Goal: Navigation & Orientation: Find specific page/section

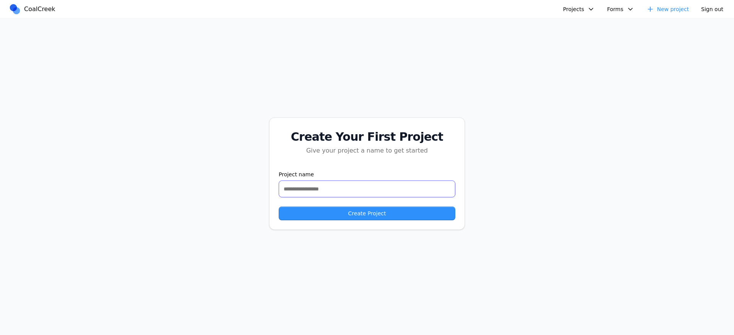
click at [325, 185] on input "text" at bounding box center [367, 188] width 177 height 17
type input "****"
click at [298, 210] on button "Create Project" at bounding box center [367, 213] width 177 height 14
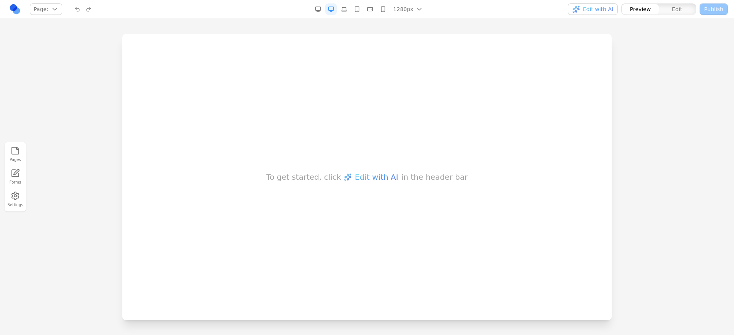
click at [510, 63] on div "To get started, click Edit with AI in the header bar" at bounding box center [366, 177] width 489 height 286
click at [528, 78] on div "To get started, click Edit with AI in the header bar" at bounding box center [366, 177] width 489 height 286
click at [603, 13] on button "Edit with AI" at bounding box center [593, 8] width 50 height 11
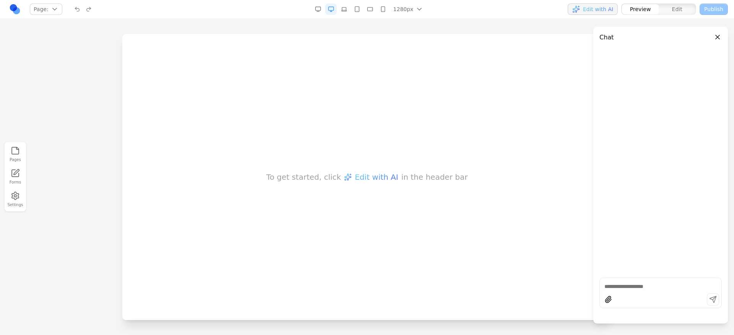
click at [720, 36] on button "Close panel" at bounding box center [717, 37] width 8 height 8
click at [690, 48] on div at bounding box center [367, 184] width 734 height 300
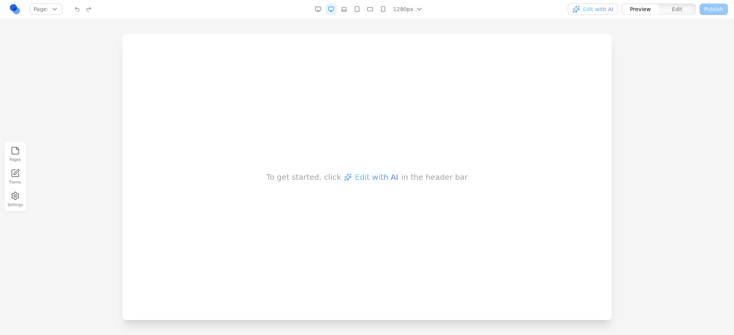
click at [19, 205] on button "Settings" at bounding box center [15, 199] width 17 height 19
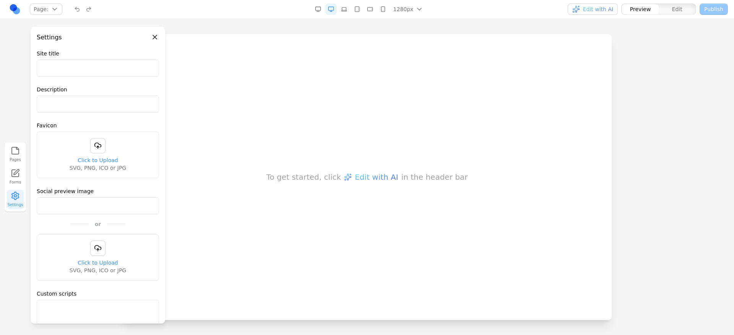
type input "**********"
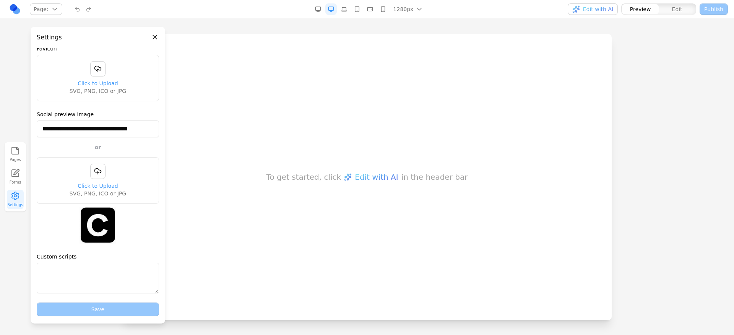
scroll to position [93, 0]
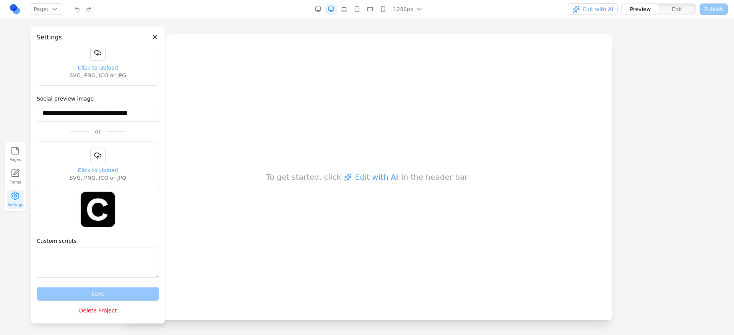
click at [88, 314] on button "Delete Project" at bounding box center [98, 311] width 122 height 14
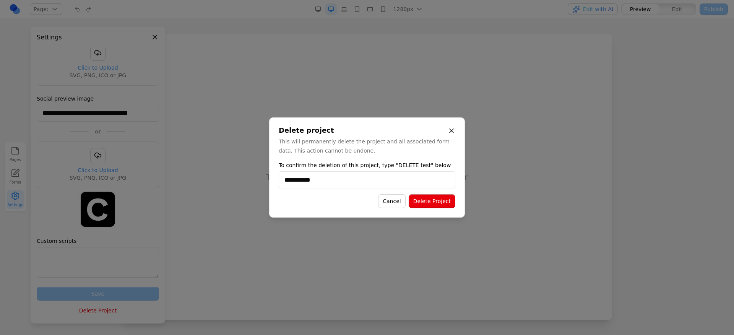
type input "**********"
click at [450, 200] on button "Delete Project" at bounding box center [432, 201] width 47 height 14
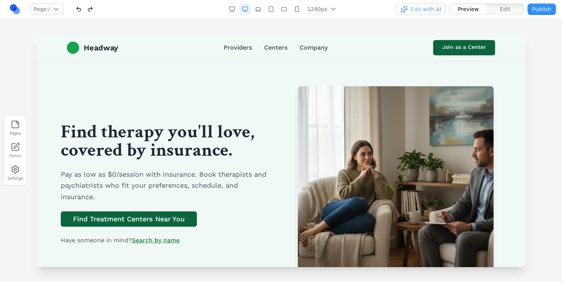
click at [184, 139] on h1 "Find therapy you'll love, covered by insurance." at bounding box center [166, 141] width 211 height 37
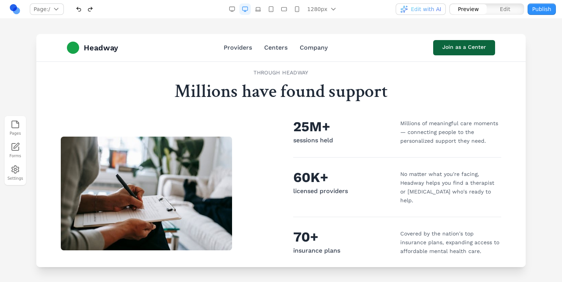
click at [87, 104] on div "THROUGH HEADWAY Millions have found support 25M+ sessions held Millions of mean…" at bounding box center [281, 225] width 440 height 312
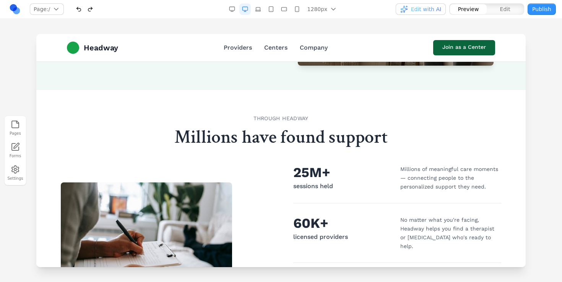
scroll to position [198, 0]
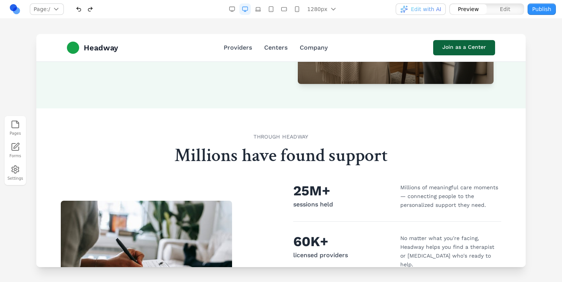
click at [85, 154] on h2 "Millions have found support" at bounding box center [281, 156] width 440 height 18
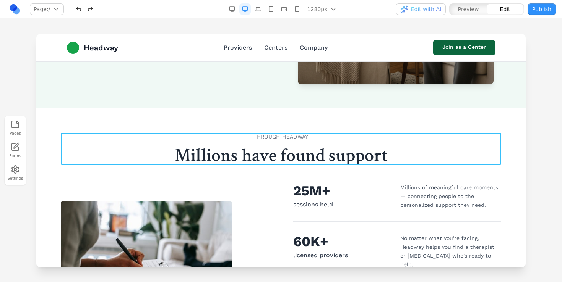
click at [112, 144] on div "THROUGH HEADWAY Millions have found support" at bounding box center [281, 149] width 440 height 32
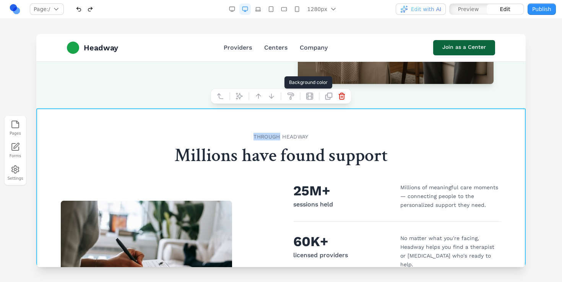
click at [292, 98] on icon at bounding box center [291, 97] width 8 height 8
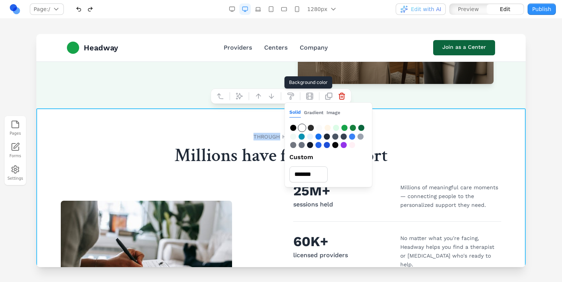
click at [346, 128] on div at bounding box center [344, 128] width 6 height 6
type input "*******"
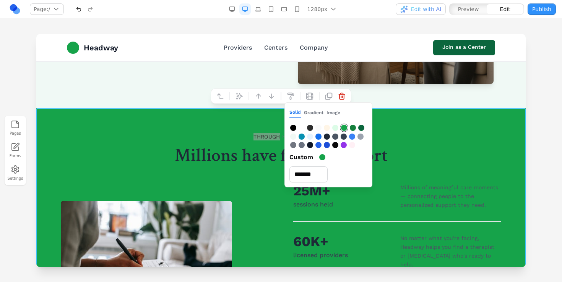
click at [29, 84] on div at bounding box center [281, 158] width 562 height 248
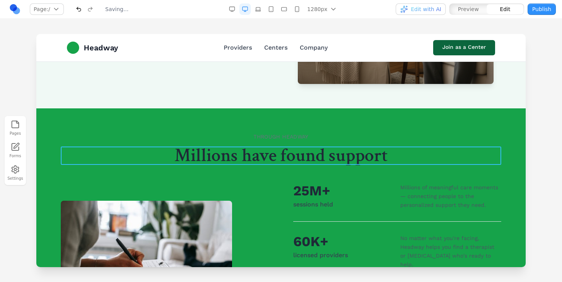
click at [222, 159] on h2 "Millions have found support" at bounding box center [281, 156] width 440 height 18
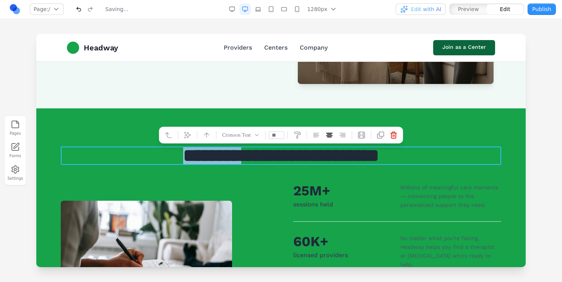
click at [222, 159] on h2 "**********" at bounding box center [281, 156] width 440 height 18
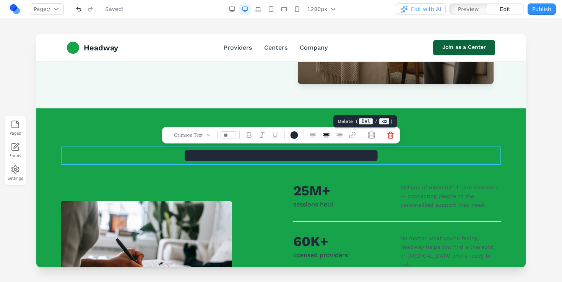
click at [390, 133] on icon at bounding box center [391, 135] width 6 height 6
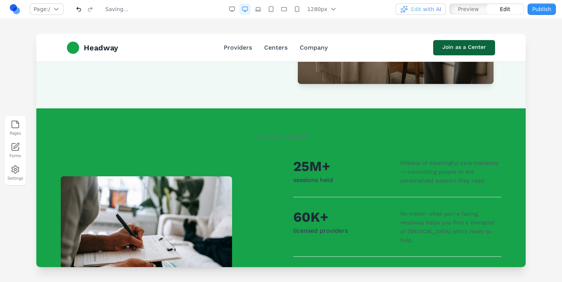
click at [551, 59] on div at bounding box center [281, 158] width 562 height 248
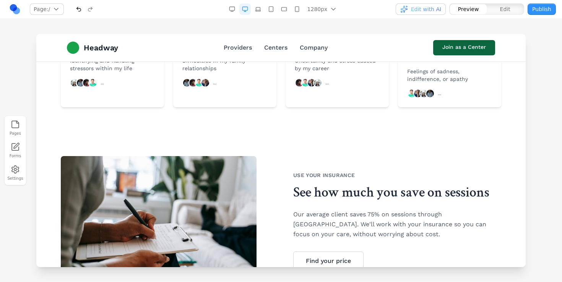
scroll to position [191, 0]
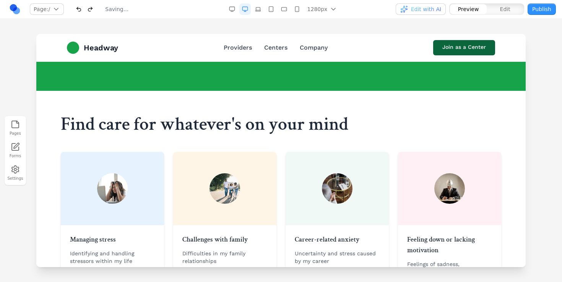
click at [344, 174] on section "Find care for whatever's on your mind Managing stress Identifying and handling …" at bounding box center [280, 208] width 489 height 234
click at [174, 27] on div "Pages Forms Settings" at bounding box center [281, 151] width 562 height 264
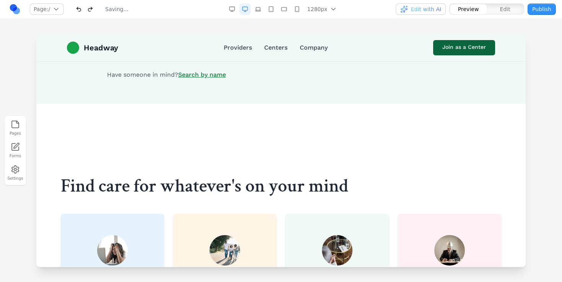
scroll to position [130, 0]
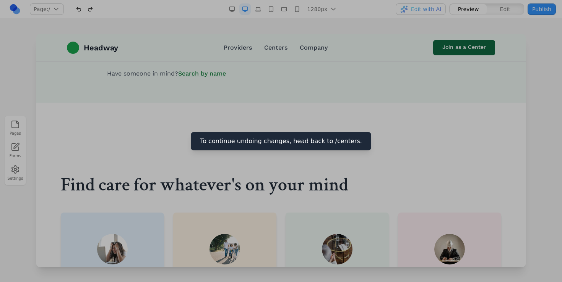
click at [268, 179] on div at bounding box center [281, 141] width 562 height 282
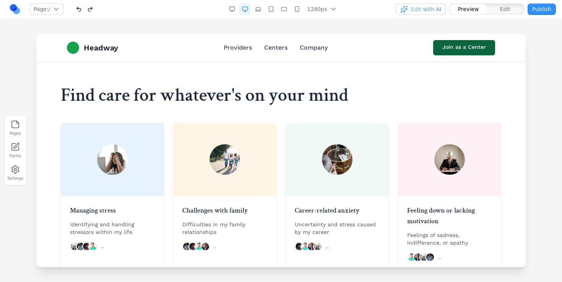
scroll to position [223, 0]
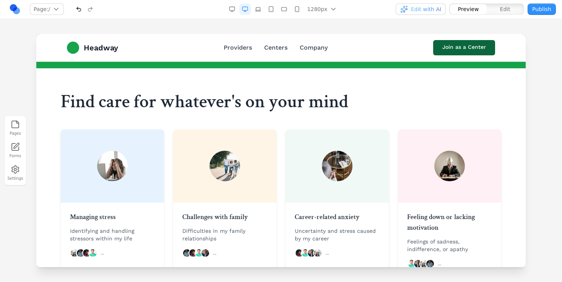
scroll to position [200, 0]
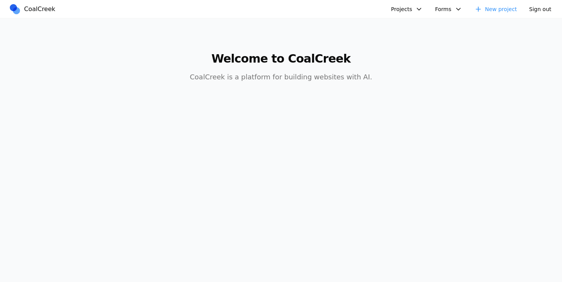
click at [412, 5] on button "Projects" at bounding box center [406, 8] width 41 height 11
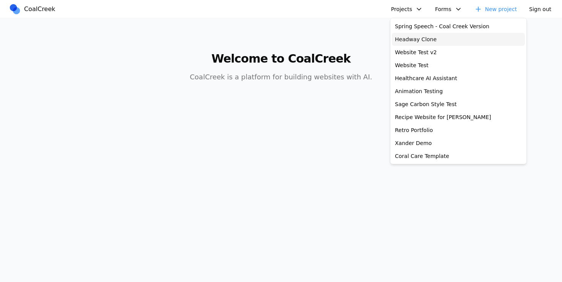
click at [414, 40] on link "Headway Clone" at bounding box center [458, 39] width 133 height 13
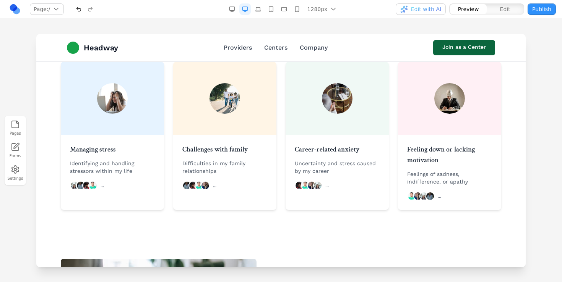
scroll to position [224, 0]
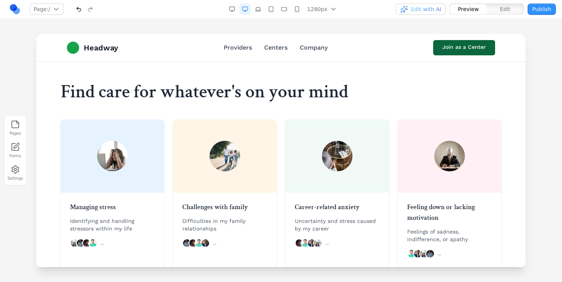
click at [330, 58] on section at bounding box center [280, 34] width 489 height 49
click at [259, 58] on section at bounding box center [280, 34] width 489 height 49
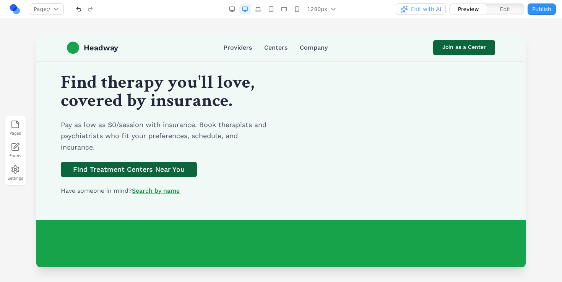
scroll to position [0, 0]
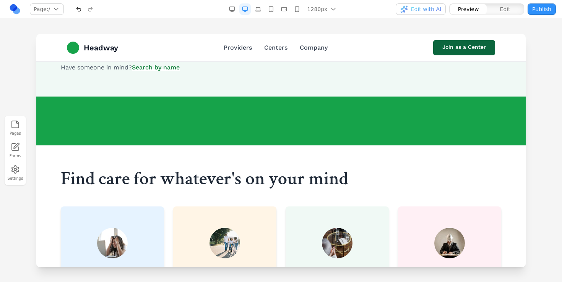
scroll to position [125, 0]
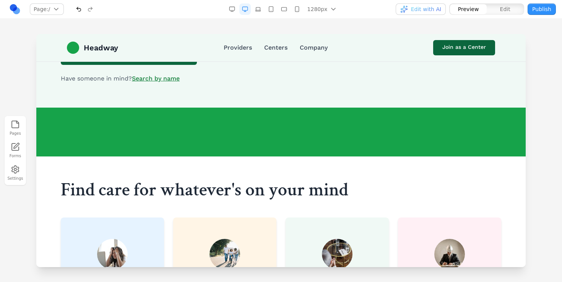
click at [216, 108] on section "Find therapy you'll love, covered by insurance. Pay as low as $0/session with i…" at bounding box center [280, 22] width 489 height 171
click at [245, 157] on section at bounding box center [280, 132] width 489 height 49
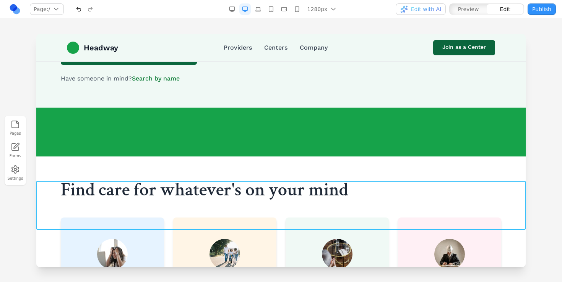
click at [149, 157] on section at bounding box center [280, 132] width 489 height 49
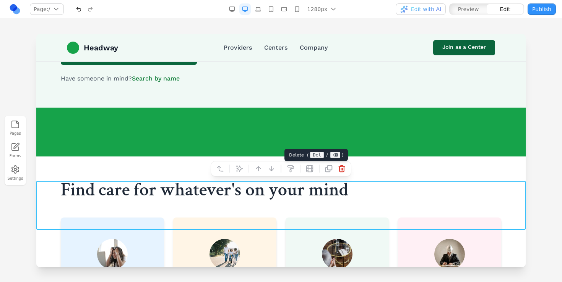
click at [341, 172] on icon at bounding box center [342, 169] width 6 height 6
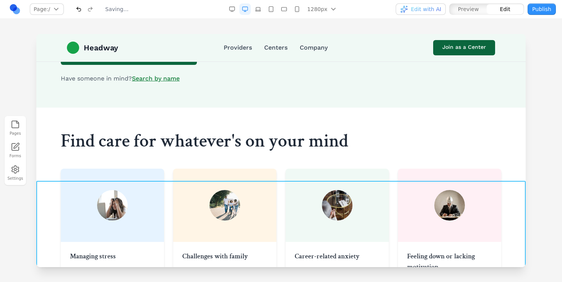
click at [144, 187] on section "Find care for whatever's on your mind Managing stress Identifying and handling …" at bounding box center [280, 225] width 489 height 234
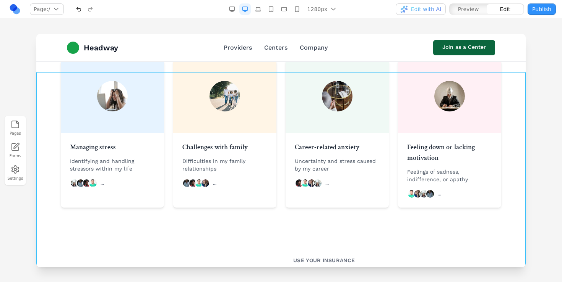
scroll to position [226, 0]
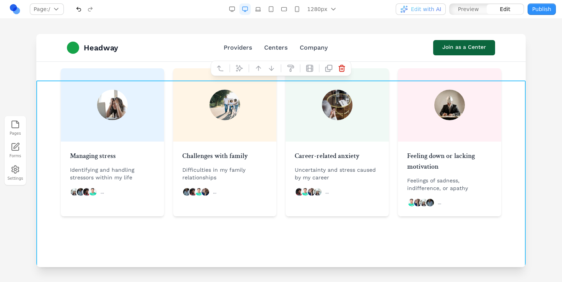
click at [272, 98] on section "Find care for whatever's on your mind Managing stress Identifying and handling …" at bounding box center [280, 124] width 489 height 234
click at [537, 86] on div at bounding box center [281, 158] width 562 height 248
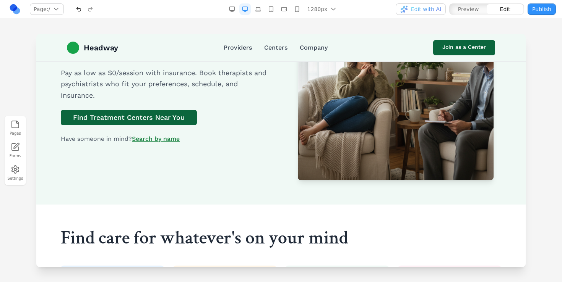
scroll to position [102, 0]
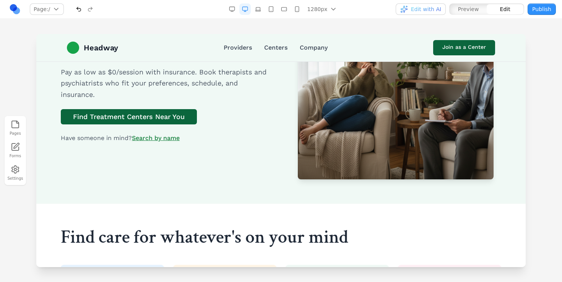
click at [189, 31] on div "Pages Forms Settings" at bounding box center [281, 151] width 562 height 264
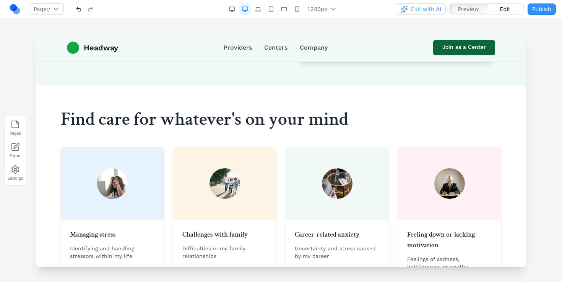
scroll to position [0, 0]
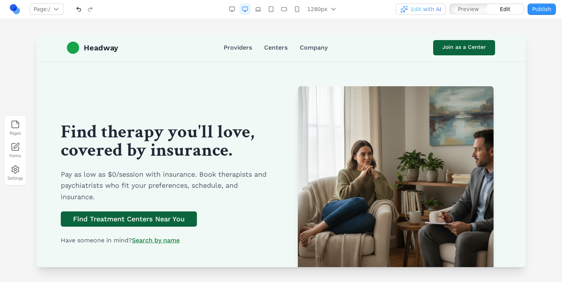
click at [15, 10] on link at bounding box center [14, 8] width 11 height 11
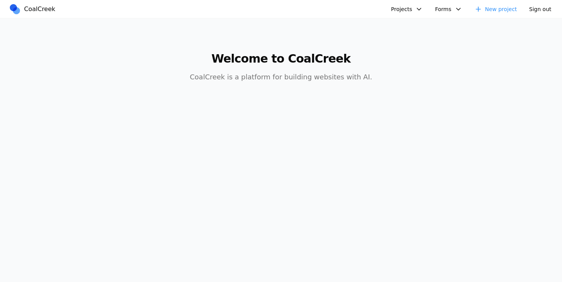
click at [388, 8] on div "Projects Spring Speech - Coal Creek Version Headway Clone Website Test v2 Websi…" at bounding box center [467, 9] width 178 height 12
click at [396, 10] on button "Projects" at bounding box center [406, 8] width 41 height 11
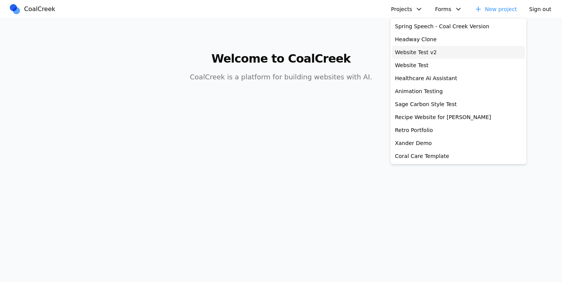
click at [408, 52] on link "Website Test v2" at bounding box center [458, 52] width 133 height 13
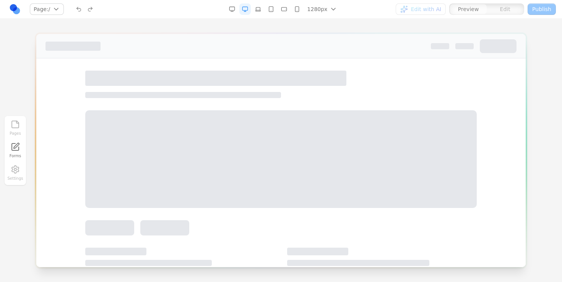
click at [19, 10] on link at bounding box center [14, 8] width 11 height 11
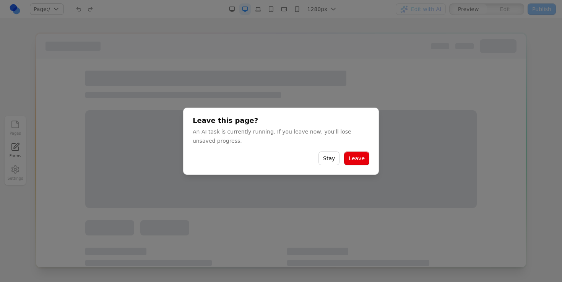
click at [350, 154] on button "Leave" at bounding box center [356, 159] width 25 height 14
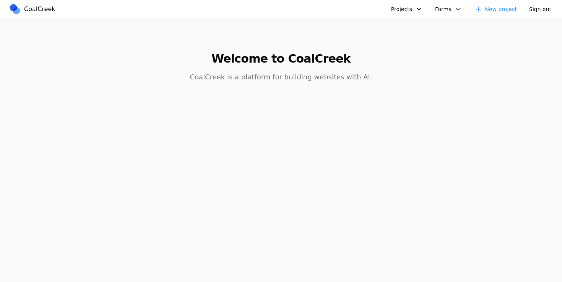
click at [396, 13] on button "Projects" at bounding box center [406, 8] width 41 height 11
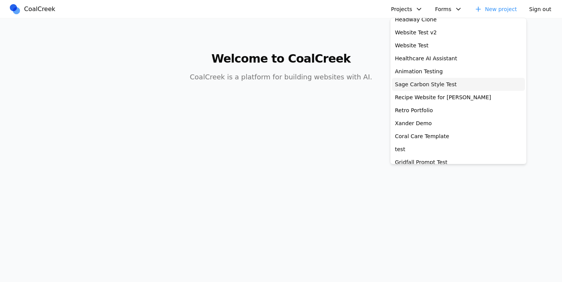
scroll to position [20, 0]
click at [313, 23] on main "Welcome to CoalCreek CoalCreek is a platform for building websites with AI." at bounding box center [280, 62] width 489 height 89
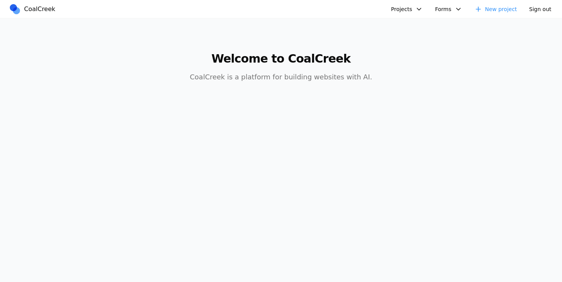
click at [407, 3] on button "Projects" at bounding box center [406, 8] width 41 height 11
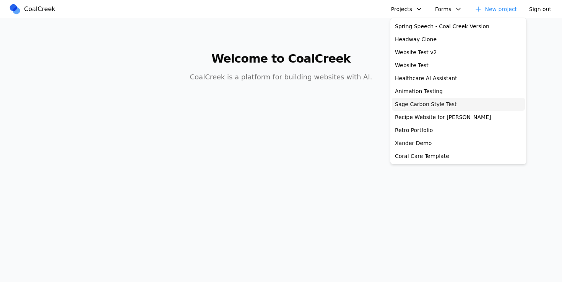
scroll to position [5, 0]
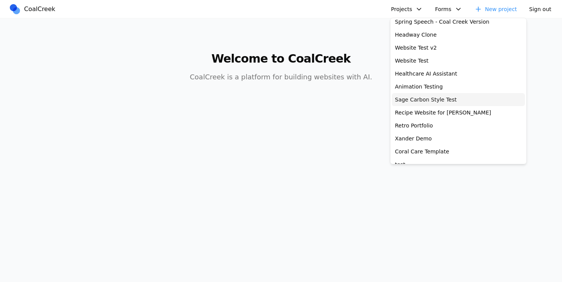
click at [439, 103] on link "Sage Carbon Style Test" at bounding box center [458, 99] width 133 height 13
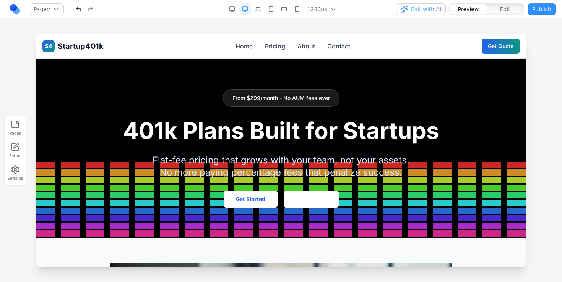
click at [396, 125] on h1 "401k Plans Built for Startups" at bounding box center [281, 130] width 453 height 23
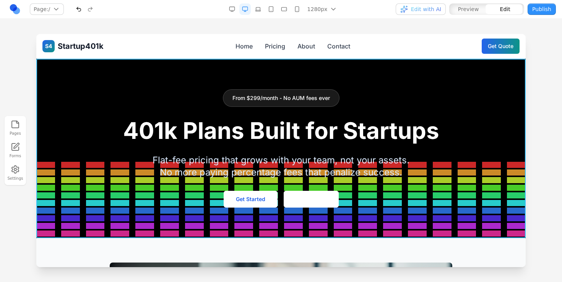
click at [412, 86] on div at bounding box center [280, 149] width 489 height 180
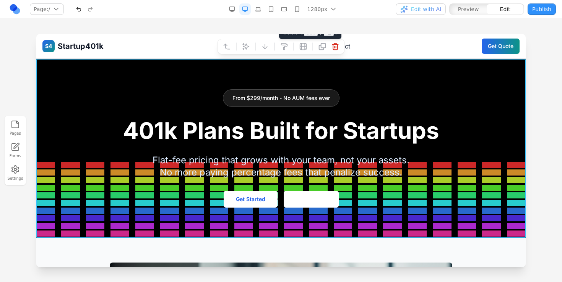
click at [335, 47] on icon at bounding box center [335, 47] width 8 height 8
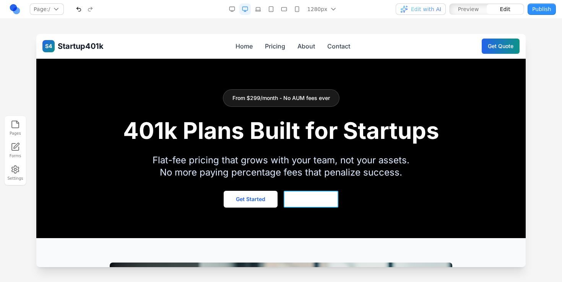
click at [315, 200] on link "**********" at bounding box center [311, 199] width 55 height 17
click at [305, 196] on link "**********" at bounding box center [311, 199] width 55 height 17
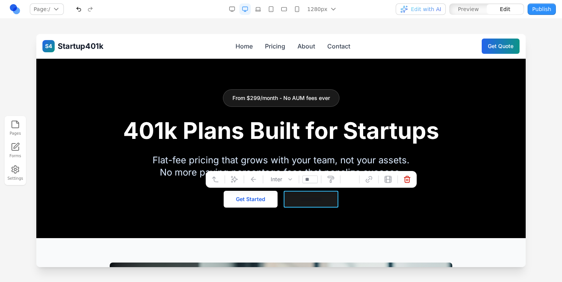
click at [305, 196] on link "**********" at bounding box center [311, 199] width 55 height 17
click at [343, 177] on div "Inter **" at bounding box center [311, 179] width 211 height 17
click at [353, 177] on button at bounding box center [350, 180] width 12 height 12
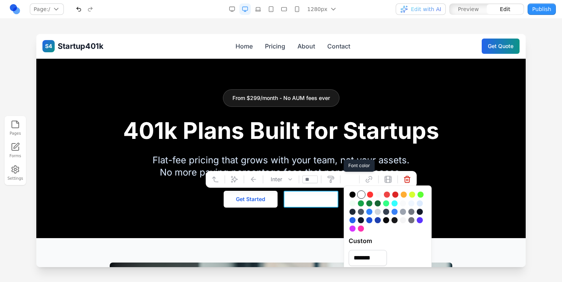
click at [352, 219] on div at bounding box center [352, 220] width 6 height 6
type input "*******"
click at [512, 159] on div "**********" at bounding box center [280, 148] width 477 height 118
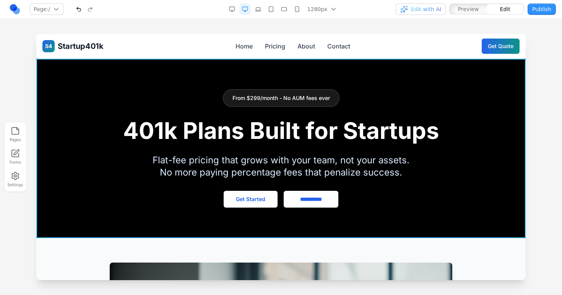
click at [376, 70] on section "**********" at bounding box center [280, 149] width 489 height 180
click at [286, 50] on button at bounding box center [284, 47] width 12 height 12
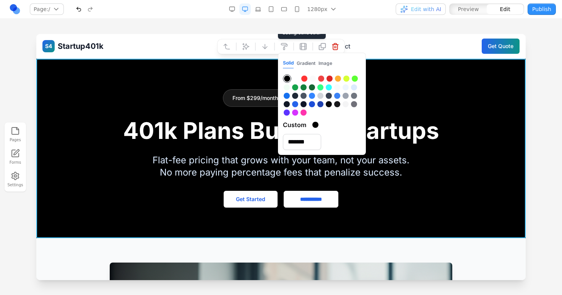
click at [337, 97] on div at bounding box center [337, 96] width 6 height 6
type input "*******"
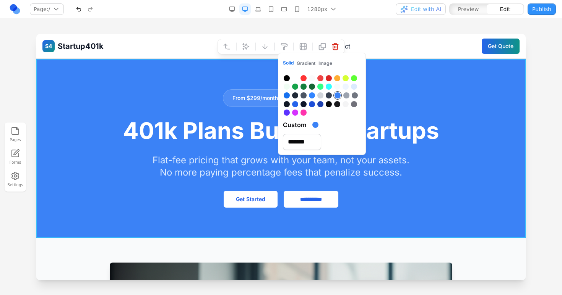
click at [546, 90] on div at bounding box center [281, 164] width 562 height 261
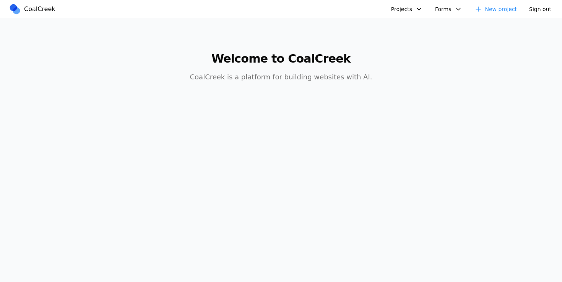
click at [418, 17] on nav "CoalCreek Projects Spring Speech - Coal Creek Version Headway Clone Website Tes…" at bounding box center [281, 9] width 562 height 18
click at [413, 13] on button "Projects" at bounding box center [406, 8] width 41 height 11
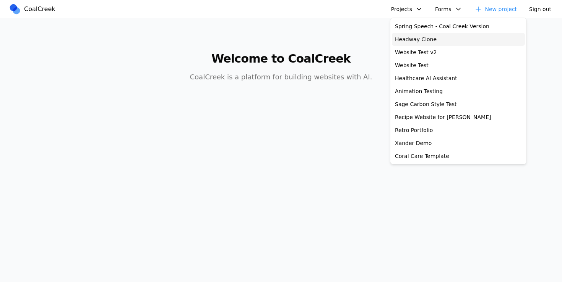
click at [420, 35] on link "Headway Clone" at bounding box center [458, 39] width 133 height 13
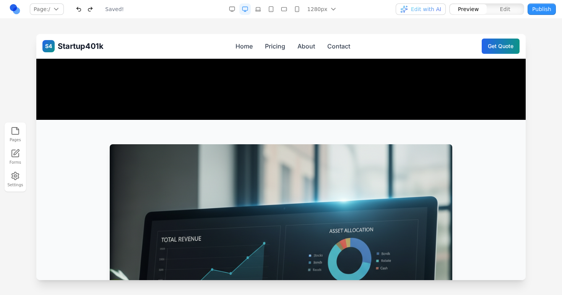
click at [213, 81] on section at bounding box center [280, 89] width 489 height 61
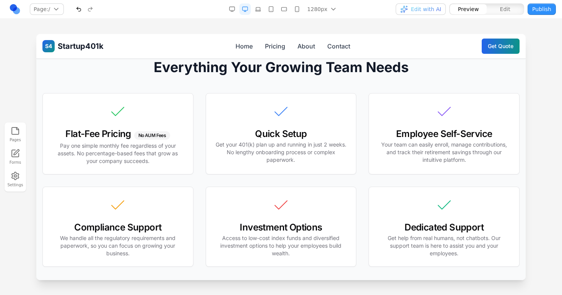
scroll to position [405, 0]
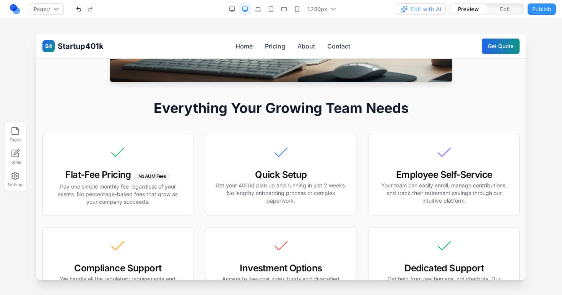
click at [303, 177] on h3 "Quick Setup" at bounding box center [281, 174] width 132 height 9
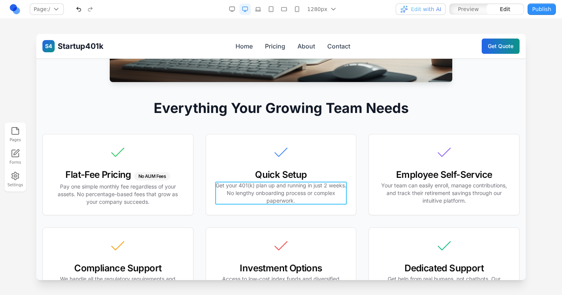
click at [290, 188] on p "Get your 401(k) plan up and running in just 2 weeks. No lengthy onboarding proc…" at bounding box center [281, 193] width 132 height 23
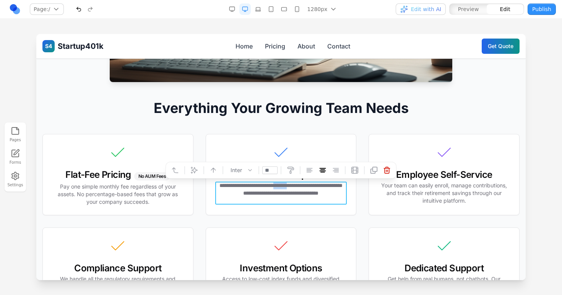
click at [290, 188] on p "**********" at bounding box center [281, 193] width 132 height 23
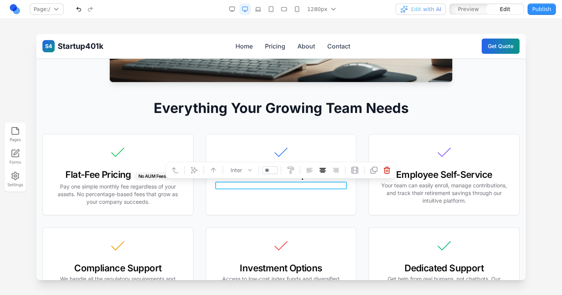
click at [487, 96] on div "Everything Your Growing Team Needs Flat-Fee Pricing No AUM Fees Pay one simple …" at bounding box center [280, 33] width 489 height 587
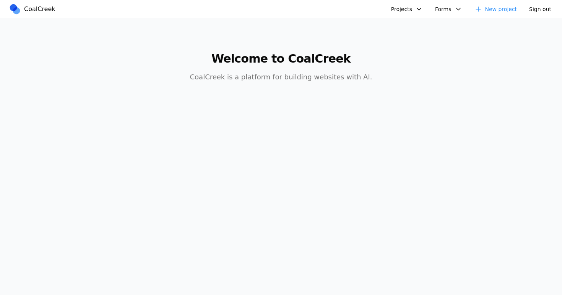
click at [408, 11] on button "Projects" at bounding box center [406, 8] width 41 height 11
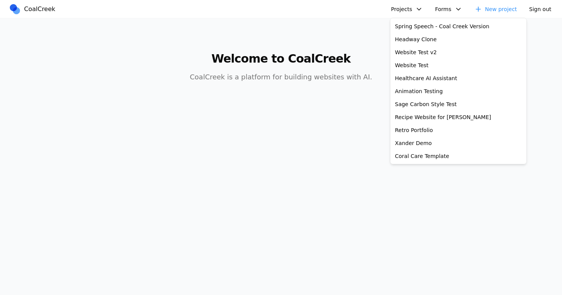
click at [355, 126] on body "CoalCreek Projects Spring Speech - Coal Creek Version Headway Clone Website Tes…" at bounding box center [281, 147] width 562 height 295
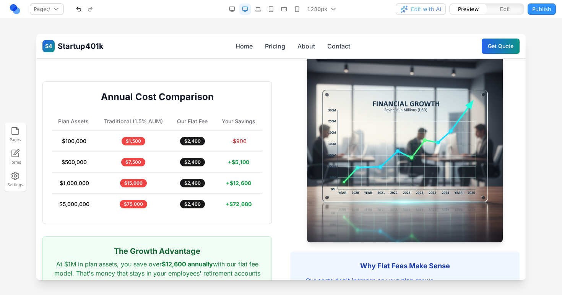
scroll to position [471, 0]
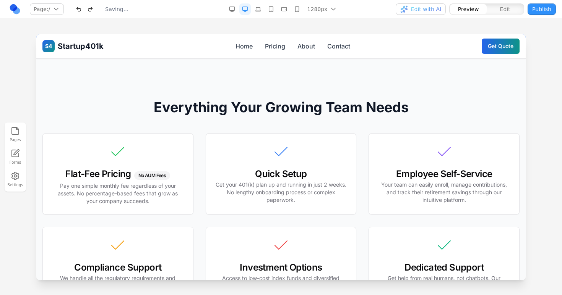
scroll to position [0, 0]
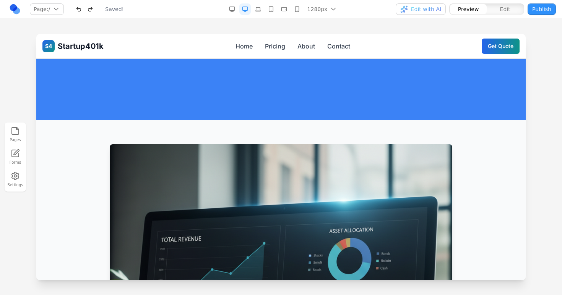
click at [320, 84] on section at bounding box center [280, 89] width 489 height 61
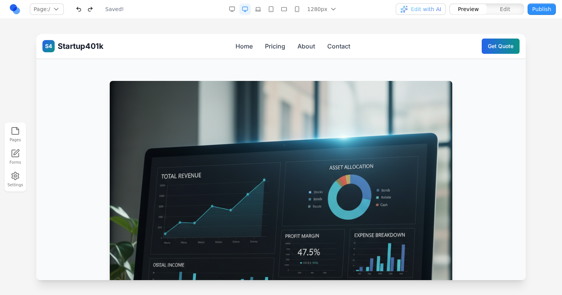
scroll to position [76, 0]
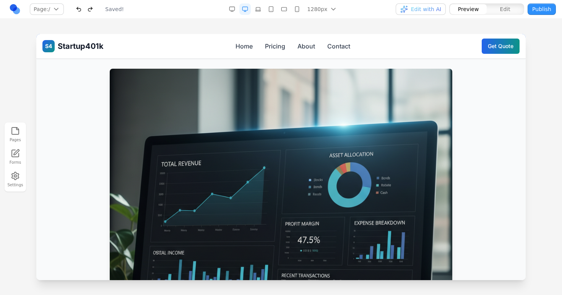
click at [491, 102] on div at bounding box center [280, 240] width 477 height 342
click at [477, 108] on div at bounding box center [280, 240] width 477 height 342
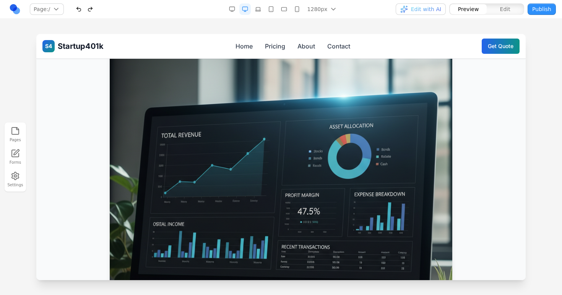
scroll to position [123, 0]
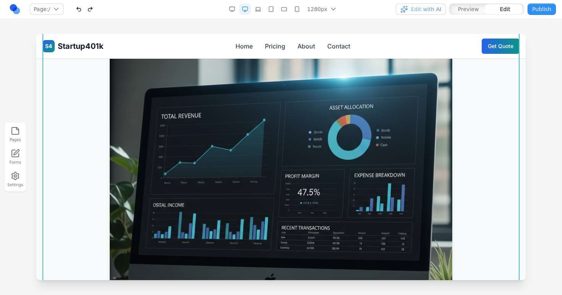
click at [484, 130] on div at bounding box center [280, 192] width 477 height 342
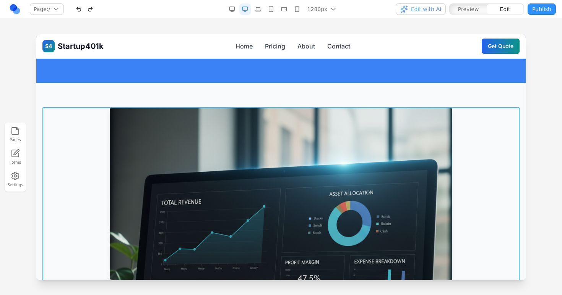
scroll to position [20, 0]
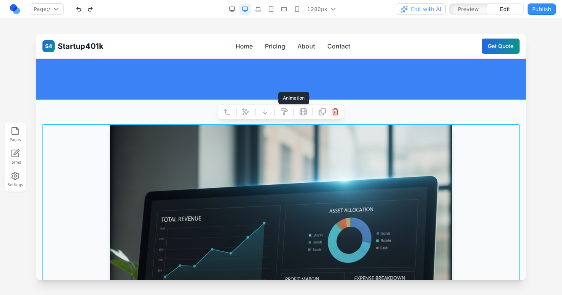
click at [300, 115] on icon at bounding box center [303, 112] width 6 height 6
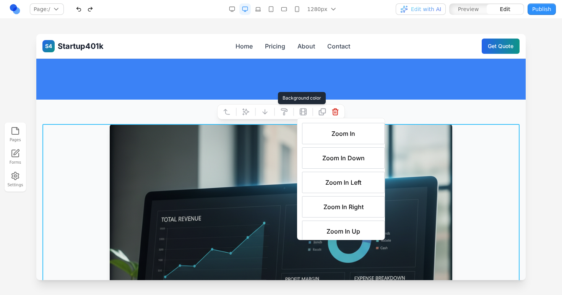
click at [289, 112] on button at bounding box center [284, 112] width 12 height 12
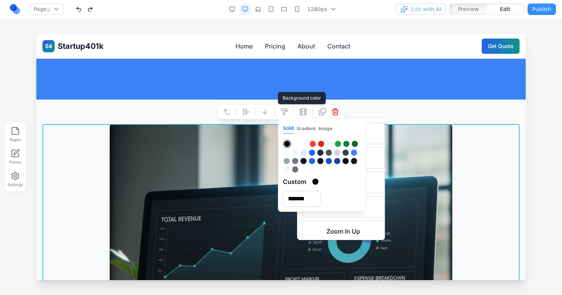
click at [288, 162] on div at bounding box center [287, 161] width 6 height 6
type input "*******"
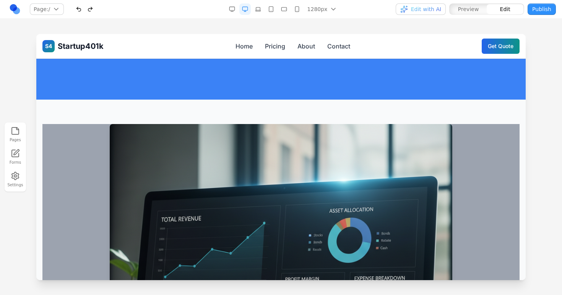
click at [540, 135] on div at bounding box center [281, 164] width 562 height 261
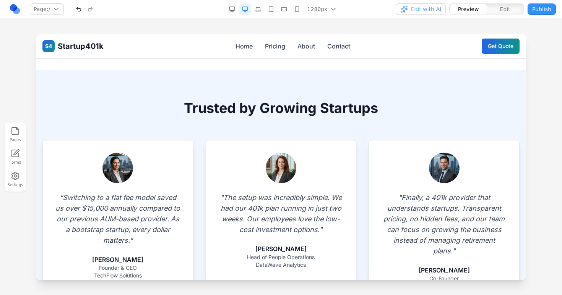
scroll to position [783, 0]
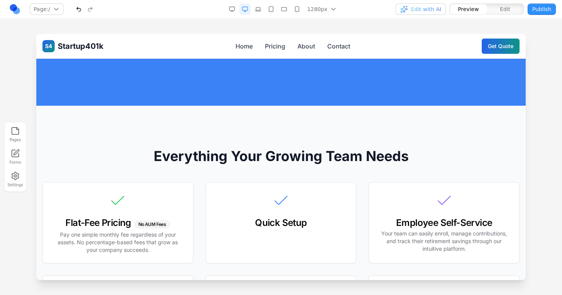
scroll to position [0, 0]
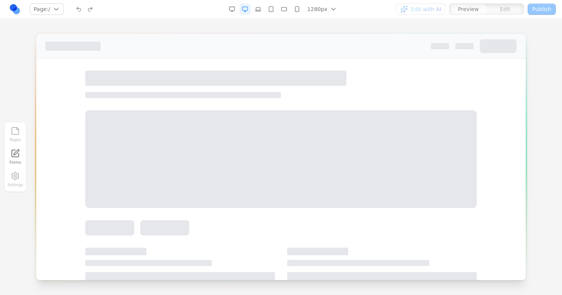
click at [13, 8] on link at bounding box center [14, 8] width 11 height 11
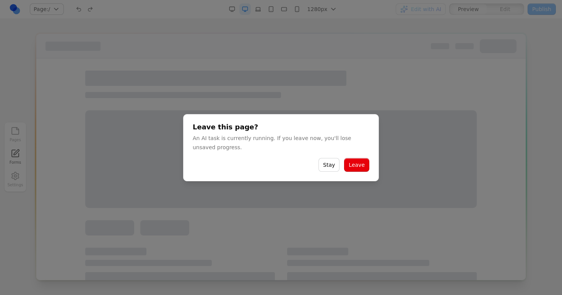
click at [359, 160] on button "Leave" at bounding box center [356, 165] width 25 height 14
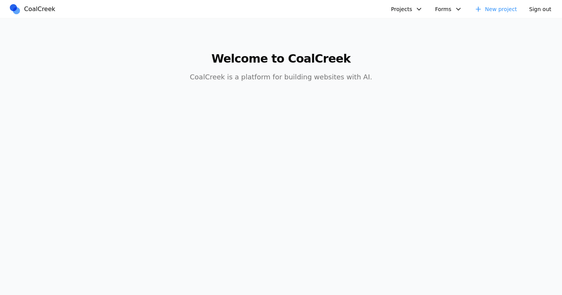
click at [412, 2] on nav "CoalCreek Projects Spring Speech - Coal Creek Version Headway Clone Website Tes…" at bounding box center [281, 9] width 562 height 18
click at [406, 9] on button "Projects" at bounding box center [406, 8] width 41 height 11
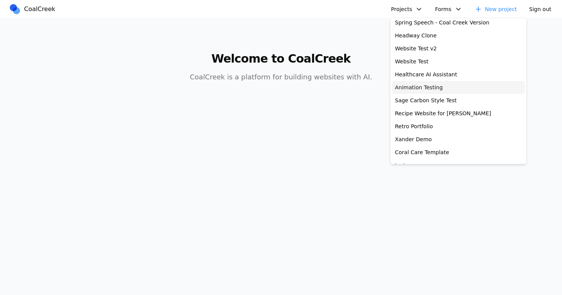
scroll to position [6, 0]
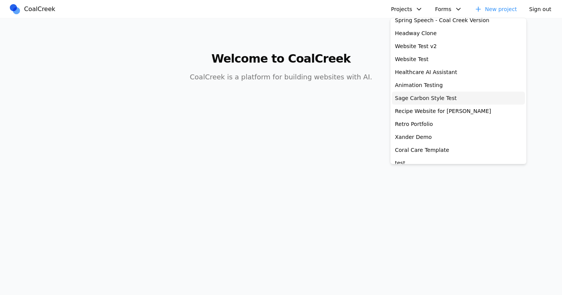
click at [404, 99] on link "Sage Carbon Style Test" at bounding box center [458, 98] width 133 height 13
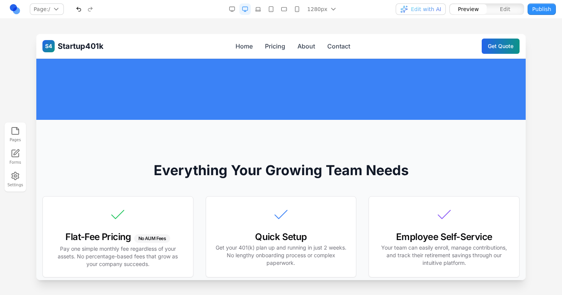
click at [18, 179] on icon "button" at bounding box center [15, 176] width 9 height 9
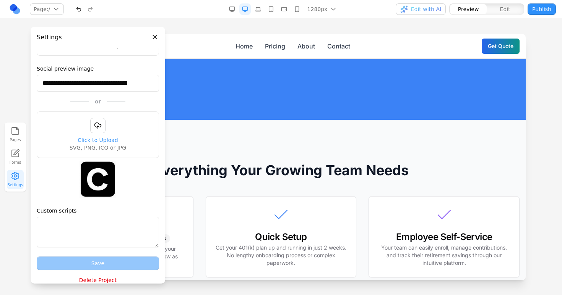
scroll to position [132, 0]
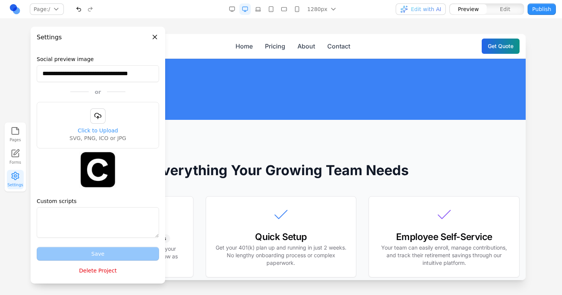
click at [92, 272] on button "Delete Project" at bounding box center [98, 271] width 122 height 14
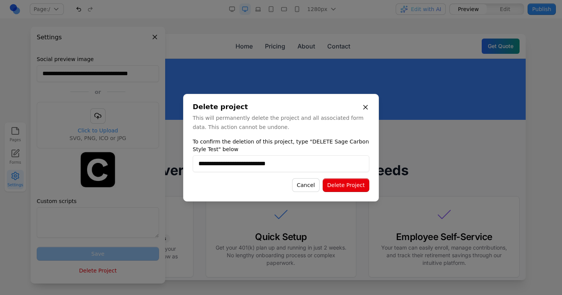
type input "**********"
click at [355, 187] on button "Delete Project" at bounding box center [346, 186] width 47 height 14
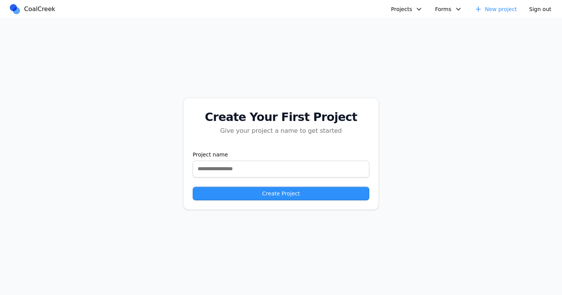
click at [400, 12] on button "Projects" at bounding box center [406, 8] width 41 height 11
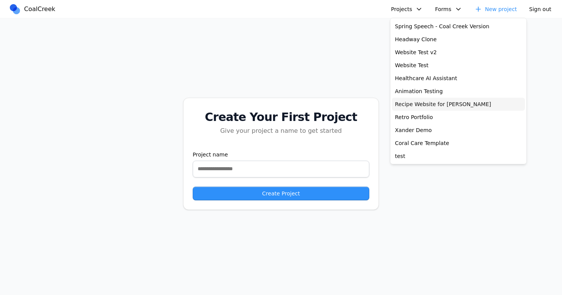
click at [400, 106] on link "Recipe Website for [PERSON_NAME]" at bounding box center [458, 104] width 133 height 13
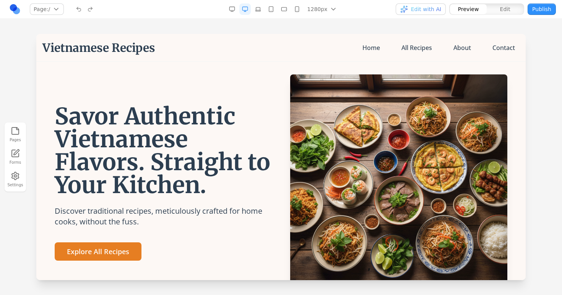
scroll to position [3, 0]
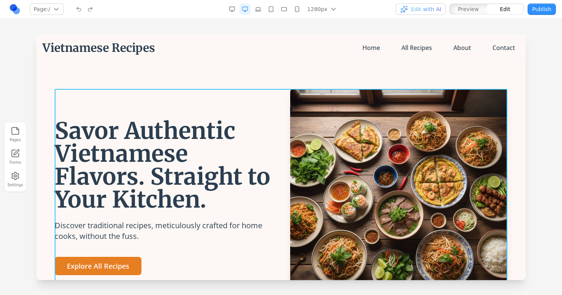
click at [176, 89] on div "Savor Authentic Vietnamese Flavors. Straight to Your Kitchen. Discover traditio…" at bounding box center [281, 197] width 453 height 217
click at [176, 81] on section "Savor Authentic Vietnamese Flavors. Straight to Your Kitchen. Discover traditio…" at bounding box center [280, 197] width 489 height 278
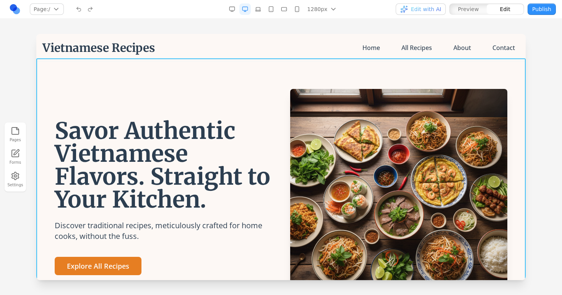
click at [178, 76] on section "Savor Authentic Vietnamese Flavors. Straight to Your Kitchen. Discover traditio…" at bounding box center [280, 197] width 489 height 278
click at [285, 47] on icon at bounding box center [284, 46] width 8 height 8
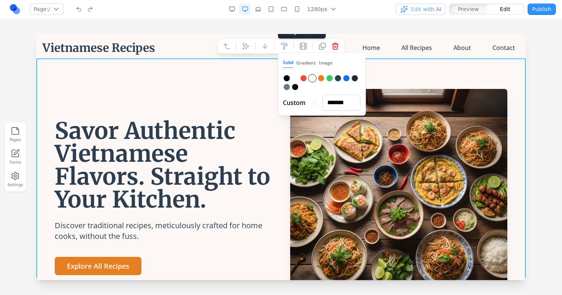
click at [340, 80] on div at bounding box center [338, 78] width 6 height 6
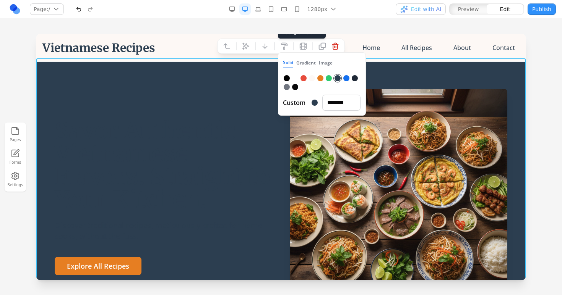
click at [347, 79] on div at bounding box center [346, 78] width 6 height 6
type input "*******"
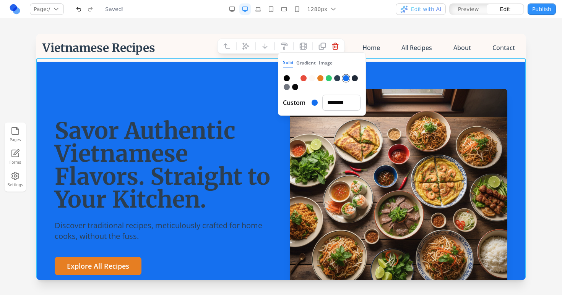
click at [552, 94] on div at bounding box center [281, 164] width 562 height 261
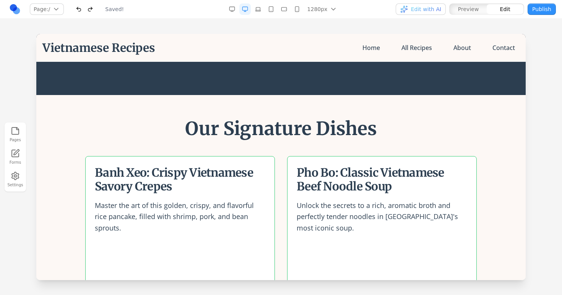
scroll to position [0, 0]
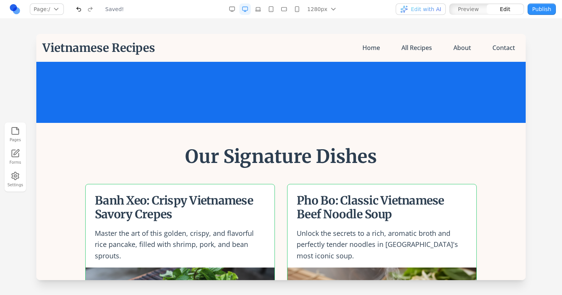
click at [539, 102] on div at bounding box center [281, 164] width 562 height 261
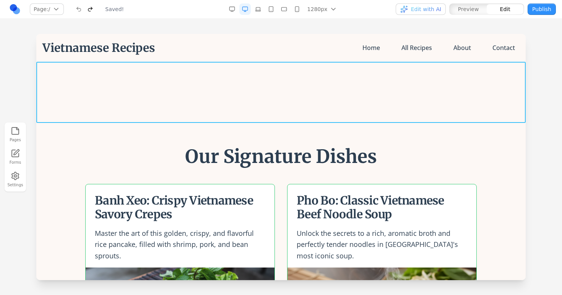
click at [376, 97] on section at bounding box center [280, 92] width 489 height 61
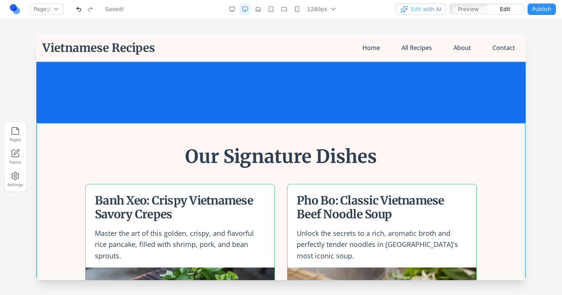
click at [151, 146] on section "Our Signature Dishes Banh Xeo: Crispy Vietnamese Savory Crepes Master the art o…" at bounding box center [280, 290] width 489 height 335
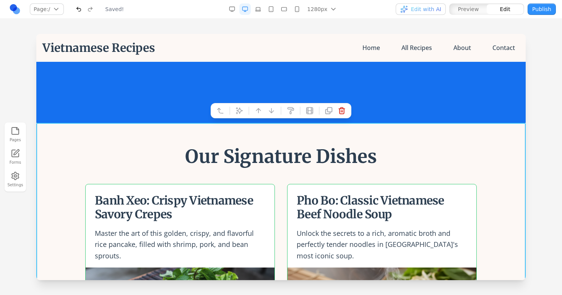
click at [137, 147] on section "Our Signature Dishes Banh Xeo: Crispy Vietnamese Savory Crepes Master the art o…" at bounding box center [280, 290] width 489 height 335
click at [554, 88] on div at bounding box center [281, 164] width 562 height 261
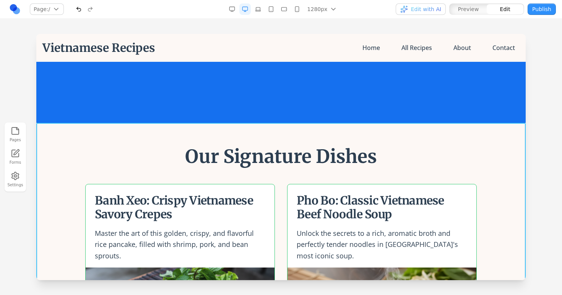
click at [457, 140] on section "Our Signature Dishes Banh Xeo: Crispy Vietnamese Savory Crepes Master the art o…" at bounding box center [280, 290] width 489 height 335
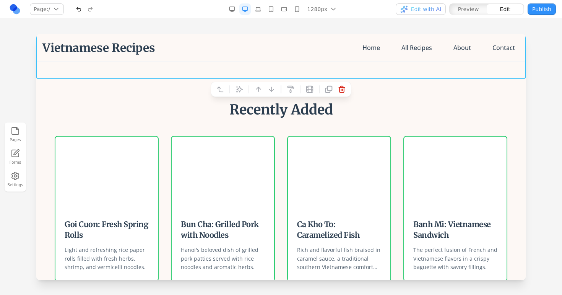
scroll to position [380, 0]
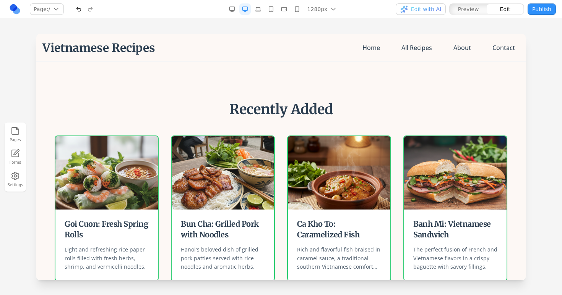
click at [440, 104] on h2 "Recently Added" at bounding box center [281, 109] width 453 height 15
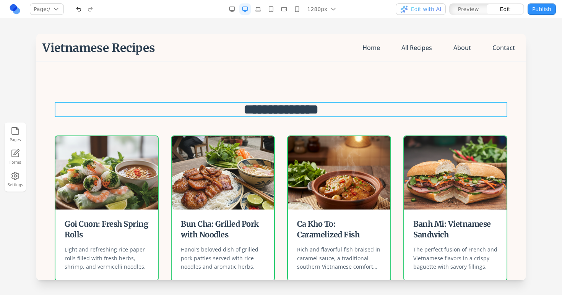
click at [422, 109] on h2 "**********" at bounding box center [281, 109] width 453 height 15
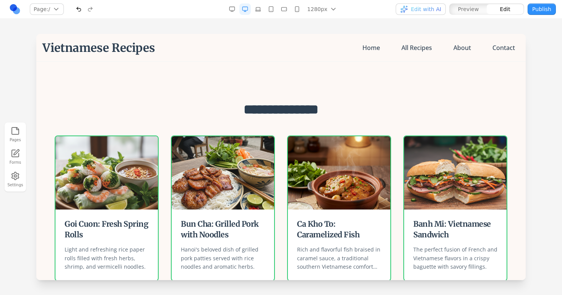
click at [414, 118] on div "**********" at bounding box center [280, 192] width 477 height 180
click at [394, 127] on div "**********" at bounding box center [280, 192] width 477 height 180
click at [496, 91] on section "**********" at bounding box center [280, 192] width 489 height 229
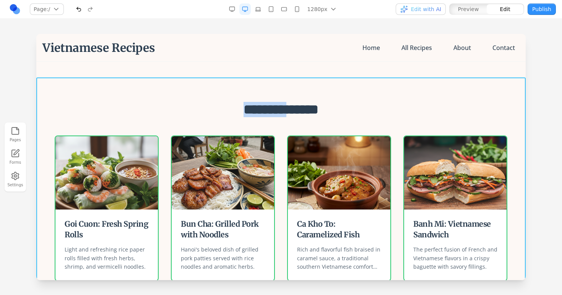
click at [496, 91] on section "**********" at bounding box center [280, 192] width 489 height 229
click at [287, 65] on icon at bounding box center [291, 66] width 8 height 8
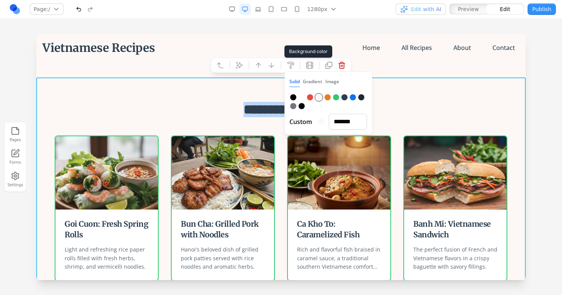
click at [336, 99] on div at bounding box center [336, 97] width 6 height 6
type input "*******"
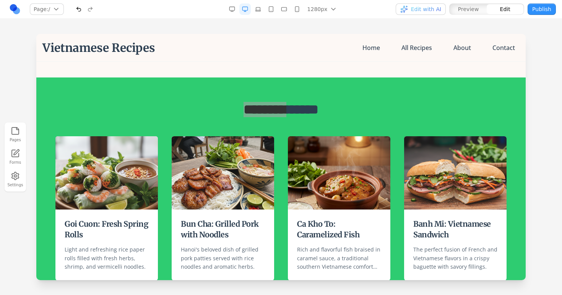
click at [551, 95] on div at bounding box center [281, 164] width 562 height 261
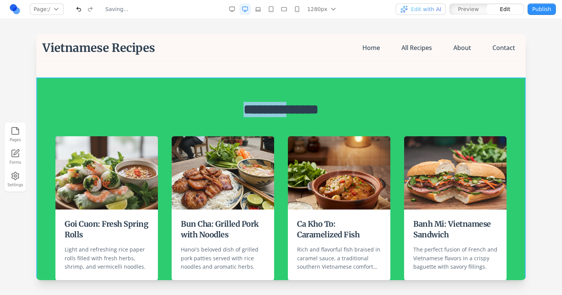
click at [488, 96] on section "**********" at bounding box center [280, 192] width 489 height 229
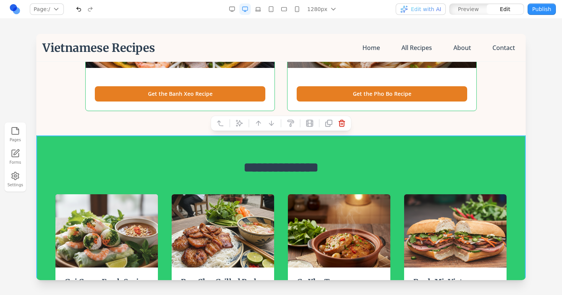
scroll to position [323, 0]
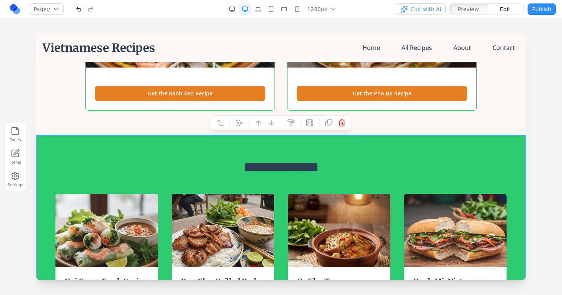
click at [558, 111] on div at bounding box center [281, 164] width 562 height 261
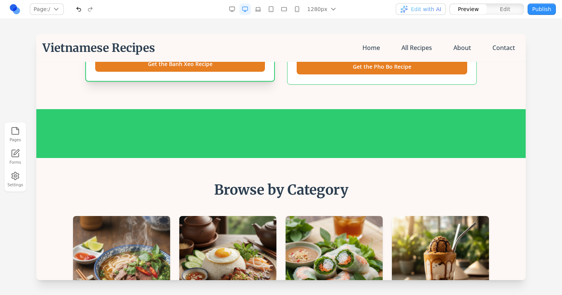
scroll to position [329, 0]
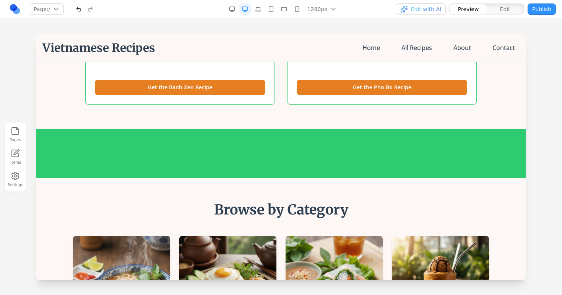
click at [202, 153] on section at bounding box center [280, 153] width 489 height 49
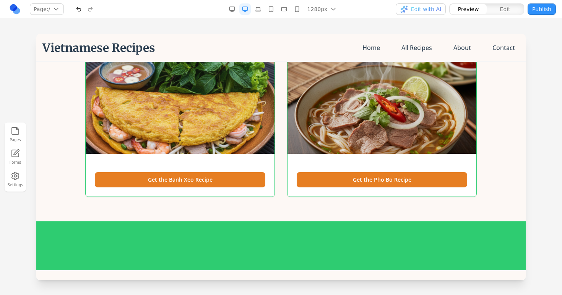
scroll to position [0, 0]
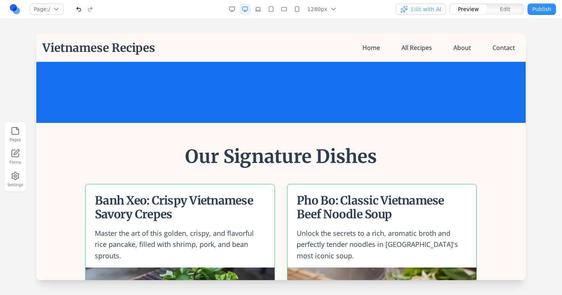
click at [201, 72] on section at bounding box center [280, 92] width 489 height 61
click at [211, 92] on section at bounding box center [280, 92] width 489 height 61
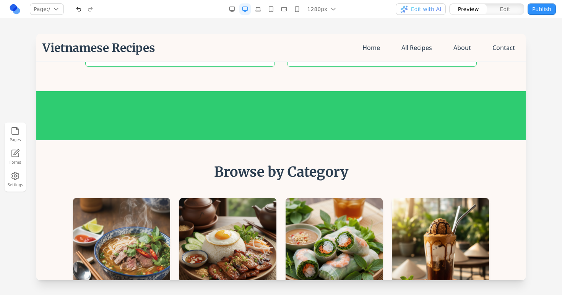
scroll to position [366, 0]
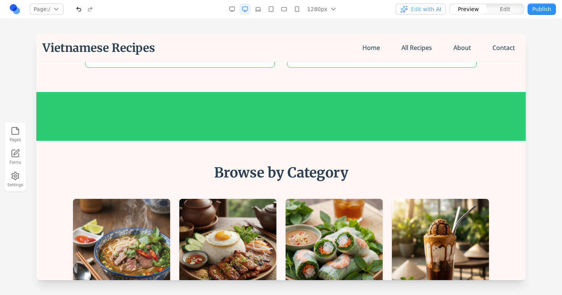
click at [220, 170] on h2 "Browse by Category" at bounding box center [281, 173] width 416 height 15
click at [247, 109] on section at bounding box center [280, 116] width 489 height 49
click at [202, 152] on section "Browse by Category Soups & Noodles Main Dishes Appetizers & Sides Desserts & Dr…" at bounding box center [280, 242] width 489 height 203
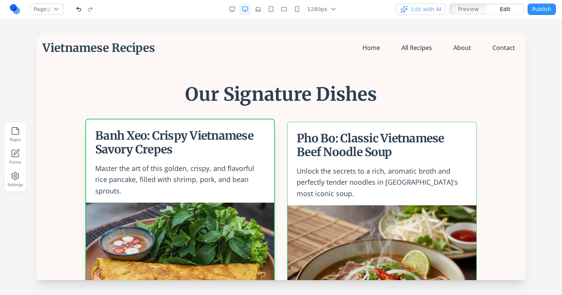
scroll to position [69, 0]
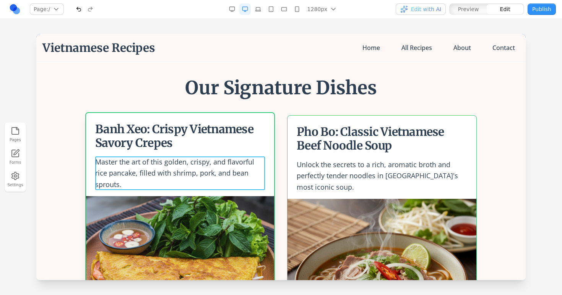
click at [190, 168] on p "Master the art of this golden, crispy, and flavorful rice pancake, filled with …" at bounding box center [180, 174] width 170 height 34
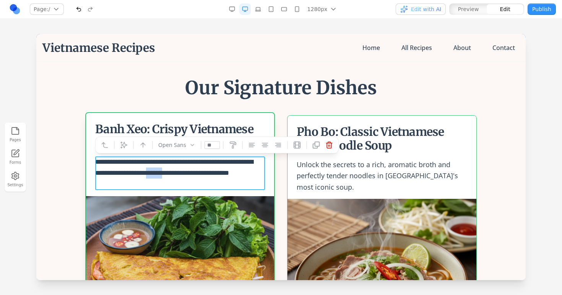
click at [190, 168] on p "**********" at bounding box center [180, 174] width 170 height 34
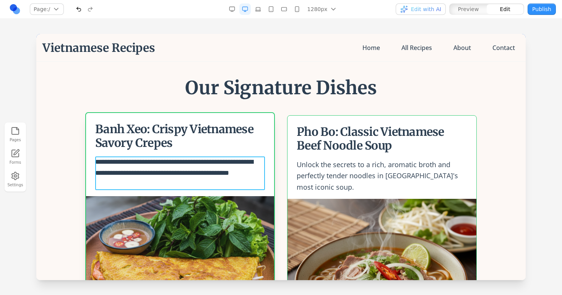
click at [183, 177] on p "**********" at bounding box center [180, 174] width 170 height 34
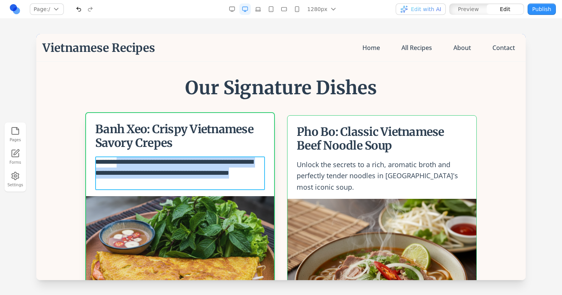
drag, startPoint x: 178, startPoint y: 180, endPoint x: 121, endPoint y: 163, distance: 59.4
click at [121, 163] on p "**********" at bounding box center [180, 174] width 170 height 34
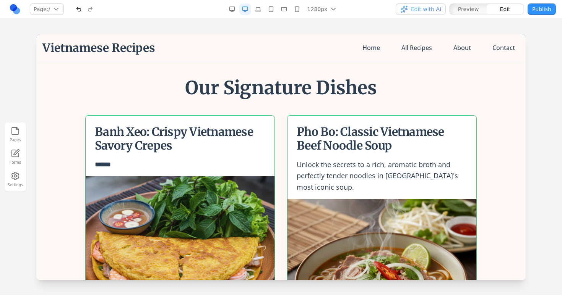
click at [525, 100] on section "Our Signature Dishes Banh Xeo: Crispy Vietnamese Savory Crepes ****** Get the B…" at bounding box center [280, 221] width 489 height 335
click at [537, 102] on div at bounding box center [281, 164] width 562 height 261
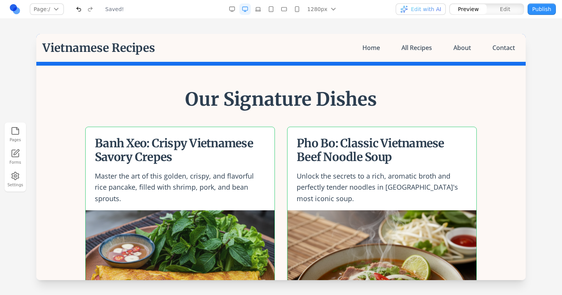
scroll to position [58, 0]
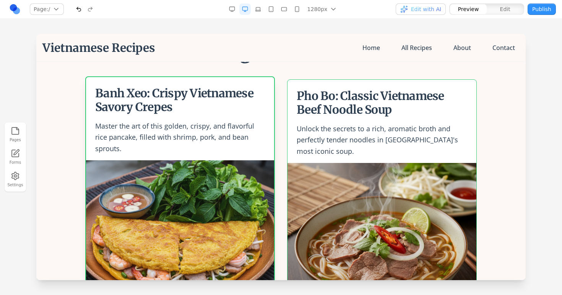
scroll to position [88, 0]
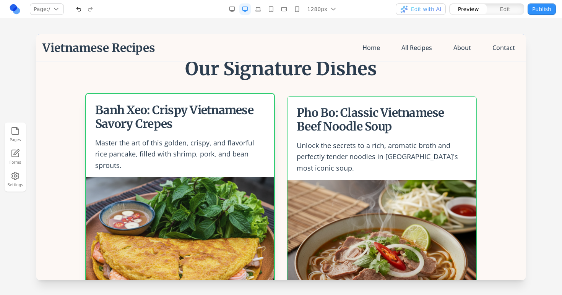
click at [218, 138] on p "Master the art of this golden, crispy, and flavorful rice pancake, filled with …" at bounding box center [180, 155] width 170 height 34
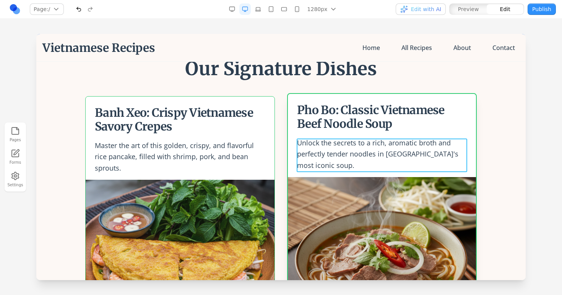
click at [353, 146] on p "Unlock the secrets to a rich, aromatic broth and perfectly tender noodles in [G…" at bounding box center [382, 155] width 170 height 34
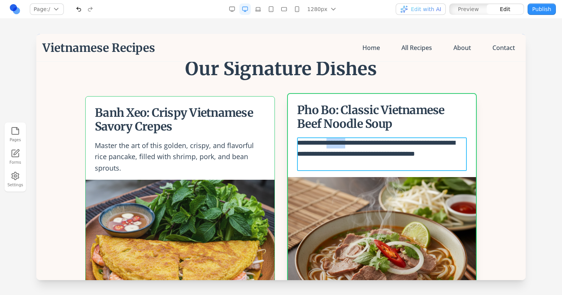
click at [353, 146] on p "**********" at bounding box center [382, 155] width 170 height 34
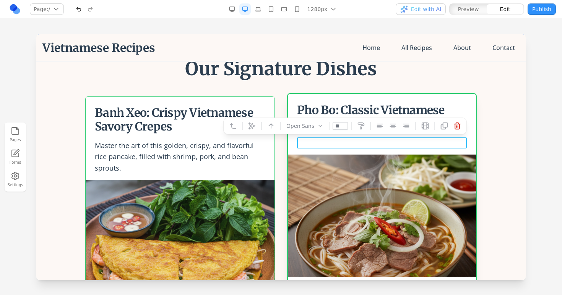
click at [502, 104] on section "Our Signature Dishes Banh Xeo: Crispy Vietnamese Savory Crepes Master the art o…" at bounding box center [280, 202] width 489 height 335
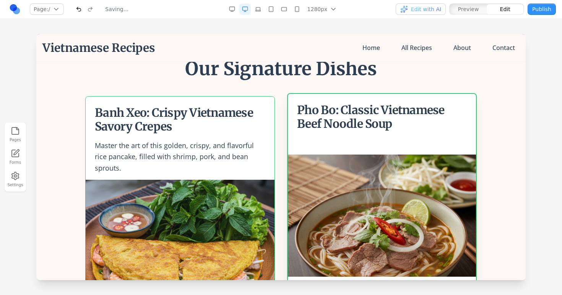
click at [545, 105] on div at bounding box center [281, 164] width 562 height 261
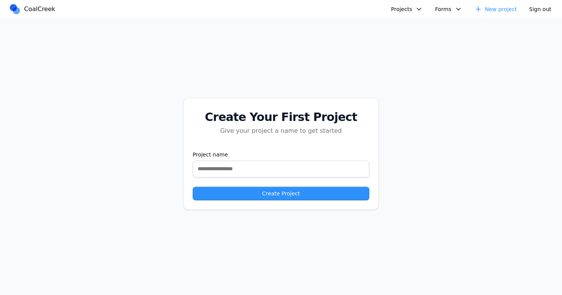
click at [406, 15] on div "Projects Spring Speech - Coal Creek Version Headway Clone Website Test v2 Websi…" at bounding box center [467, 9] width 178 height 12
click at [406, 13] on button "Projects" at bounding box center [406, 8] width 41 height 11
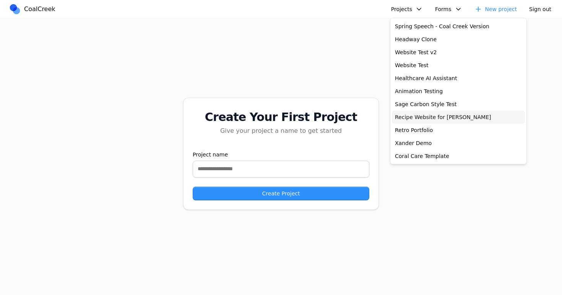
click at [422, 118] on link "Recipe Website for [PERSON_NAME]" at bounding box center [458, 117] width 133 height 13
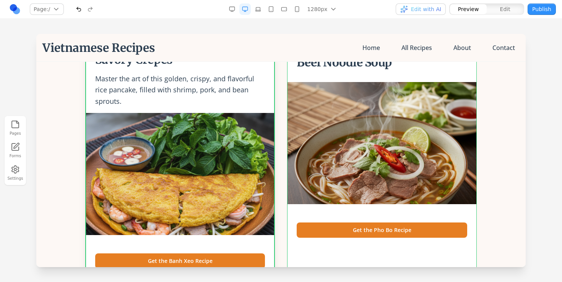
scroll to position [61, 0]
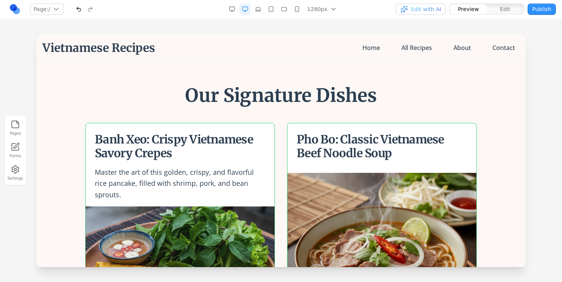
click at [312, 66] on section "Our Signature Dishes Banh Xeo: Crispy Vietnamese Savory Crepes Master the art o…" at bounding box center [280, 229] width 489 height 335
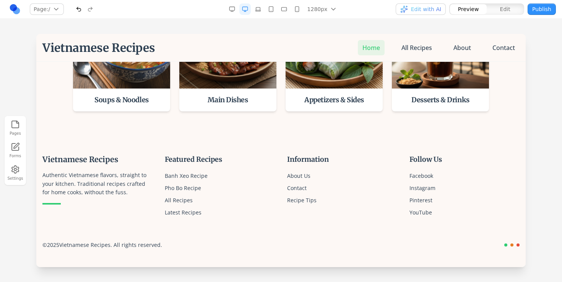
click at [372, 44] on link "Home" at bounding box center [371, 47] width 27 height 15
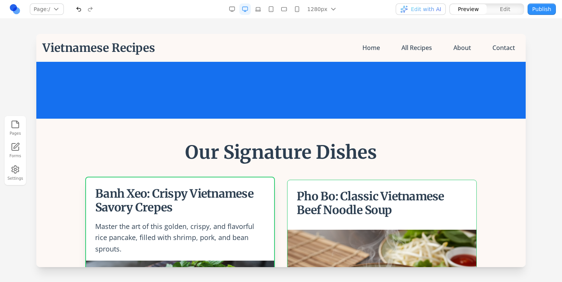
scroll to position [0, 0]
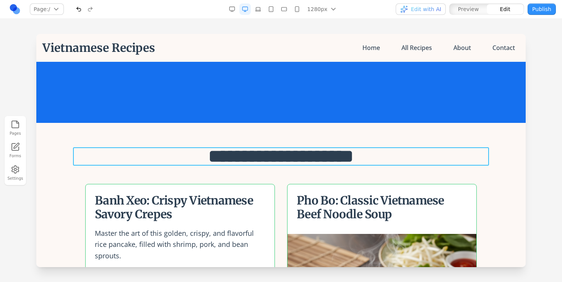
click at [148, 148] on h2 "**********" at bounding box center [281, 157] width 416 height 18
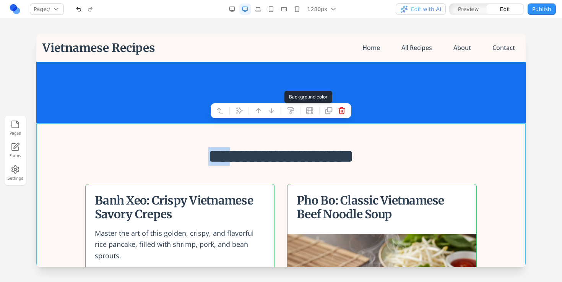
click at [286, 109] on button at bounding box center [290, 111] width 12 height 12
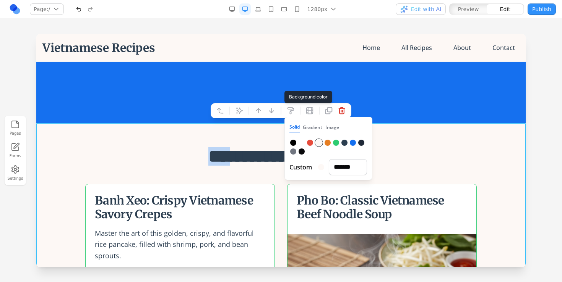
click at [294, 142] on div at bounding box center [293, 143] width 6 height 6
type input "*******"
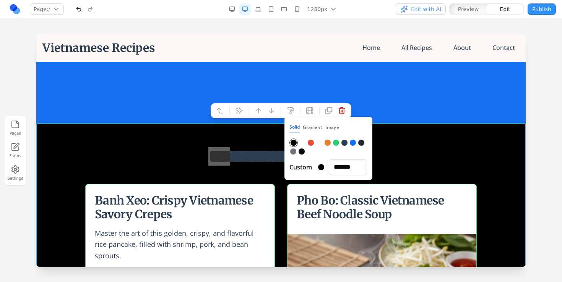
click at [32, 153] on div at bounding box center [281, 158] width 562 height 248
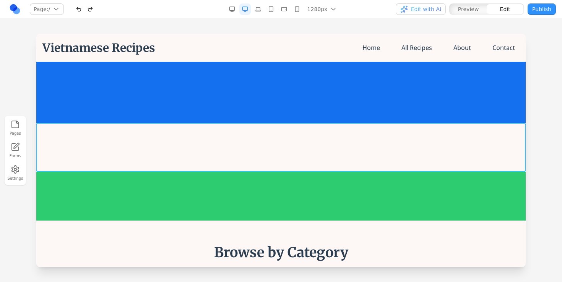
click at [243, 154] on section at bounding box center [280, 147] width 489 height 49
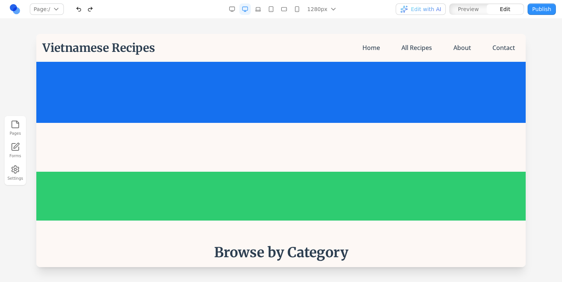
click at [243, 154] on section at bounding box center [280, 147] width 489 height 49
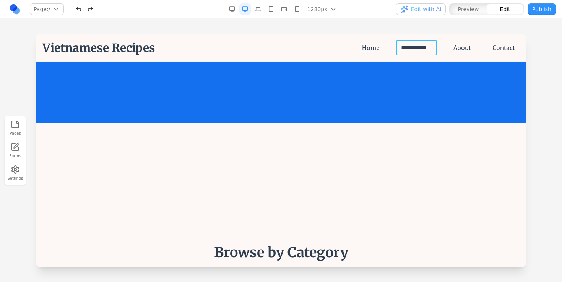
click at [408, 50] on link "**********" at bounding box center [416, 47] width 40 height 15
click at [372, 48] on link "Home" at bounding box center [370, 47] width 27 height 15
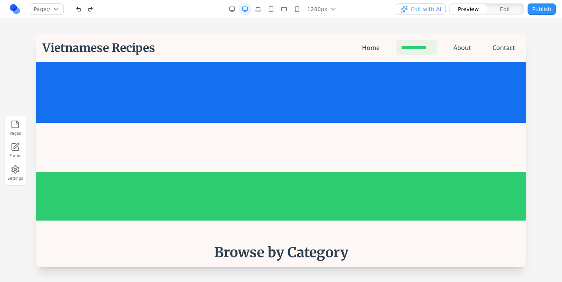
click at [404, 49] on link "**********" at bounding box center [416, 47] width 40 height 15
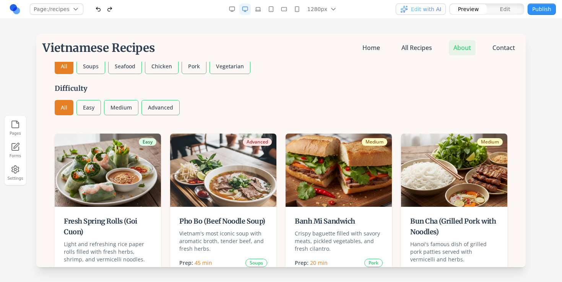
click at [461, 46] on link "About" at bounding box center [462, 47] width 27 height 15
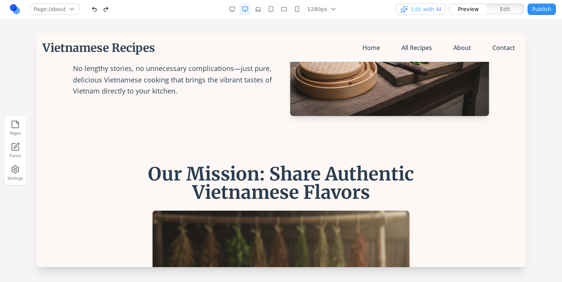
scroll to position [177, 0]
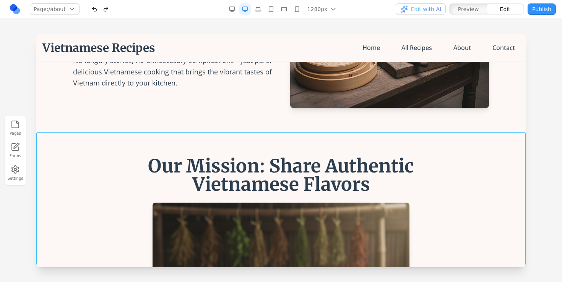
click at [248, 166] on h1 "Our Mission: Share Authentic Vietnamese Flavors" at bounding box center [281, 175] width 318 height 37
click at [539, 141] on div at bounding box center [281, 158] width 562 height 248
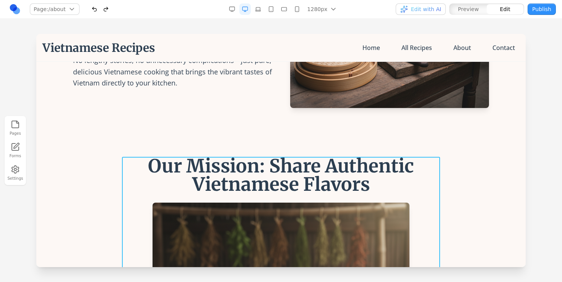
click at [272, 146] on icon at bounding box center [275, 145] width 8 height 8
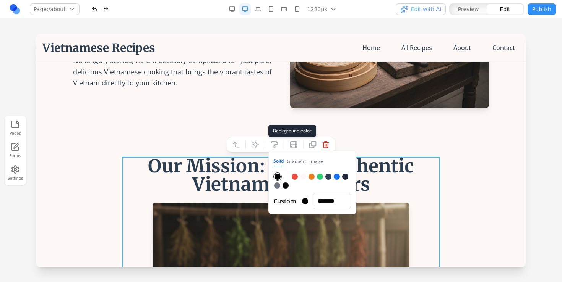
click at [294, 175] on div at bounding box center [295, 177] width 6 height 6
type input "*******"
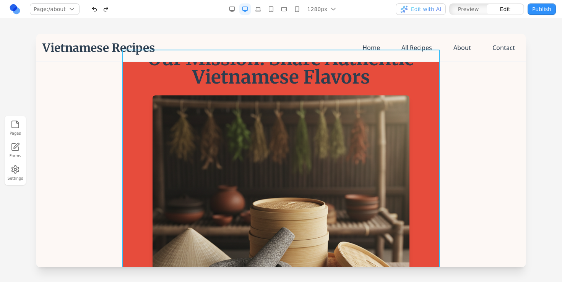
scroll to position [295, 0]
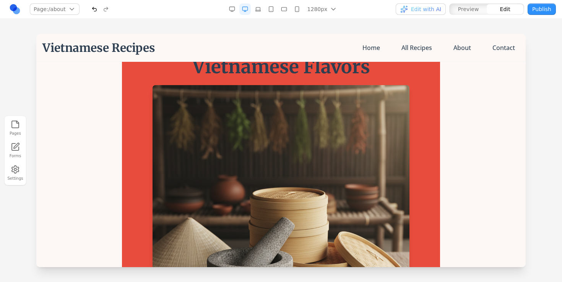
click at [548, 124] on div at bounding box center [281, 158] width 562 height 248
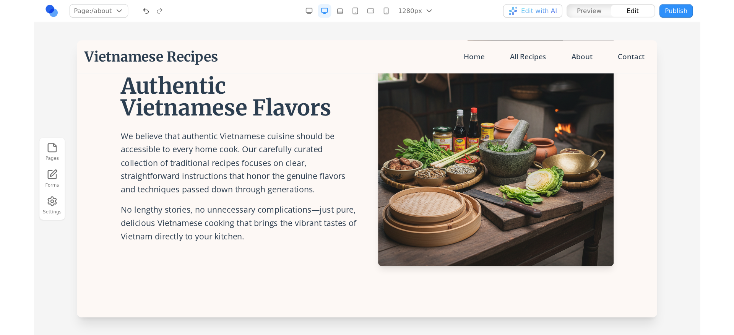
scroll to position [0, 0]
